Goal: Find specific page/section: Find specific page/section

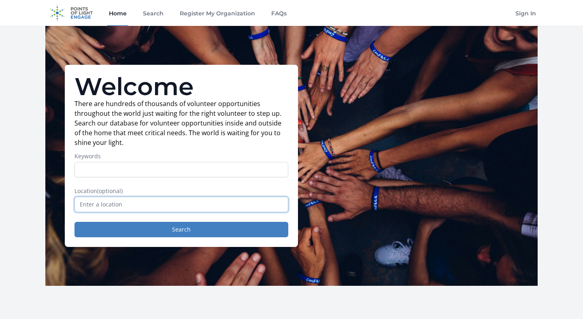
click at [247, 206] on input "text" at bounding box center [182, 204] width 214 height 15
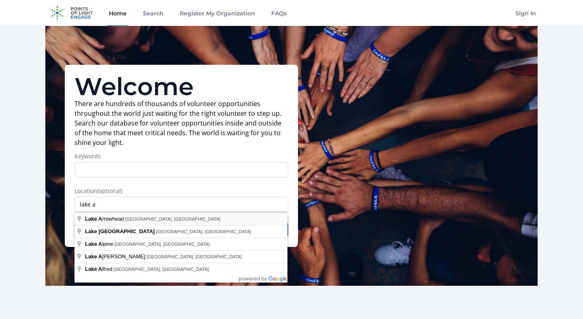
type input "[GEOGRAPHIC_DATA], [GEOGRAPHIC_DATA], [GEOGRAPHIC_DATA]"
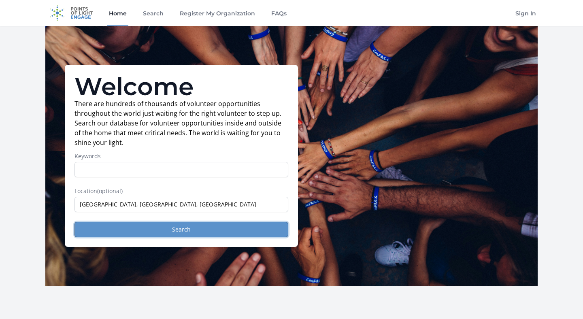
click at [206, 228] on button "Search" at bounding box center [182, 229] width 214 height 15
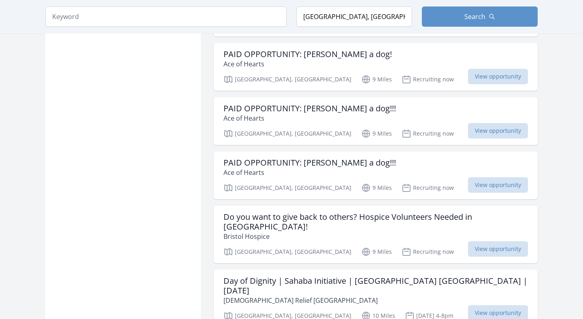
scroll to position [849, 0]
